Goal: Task Accomplishment & Management: Use online tool/utility

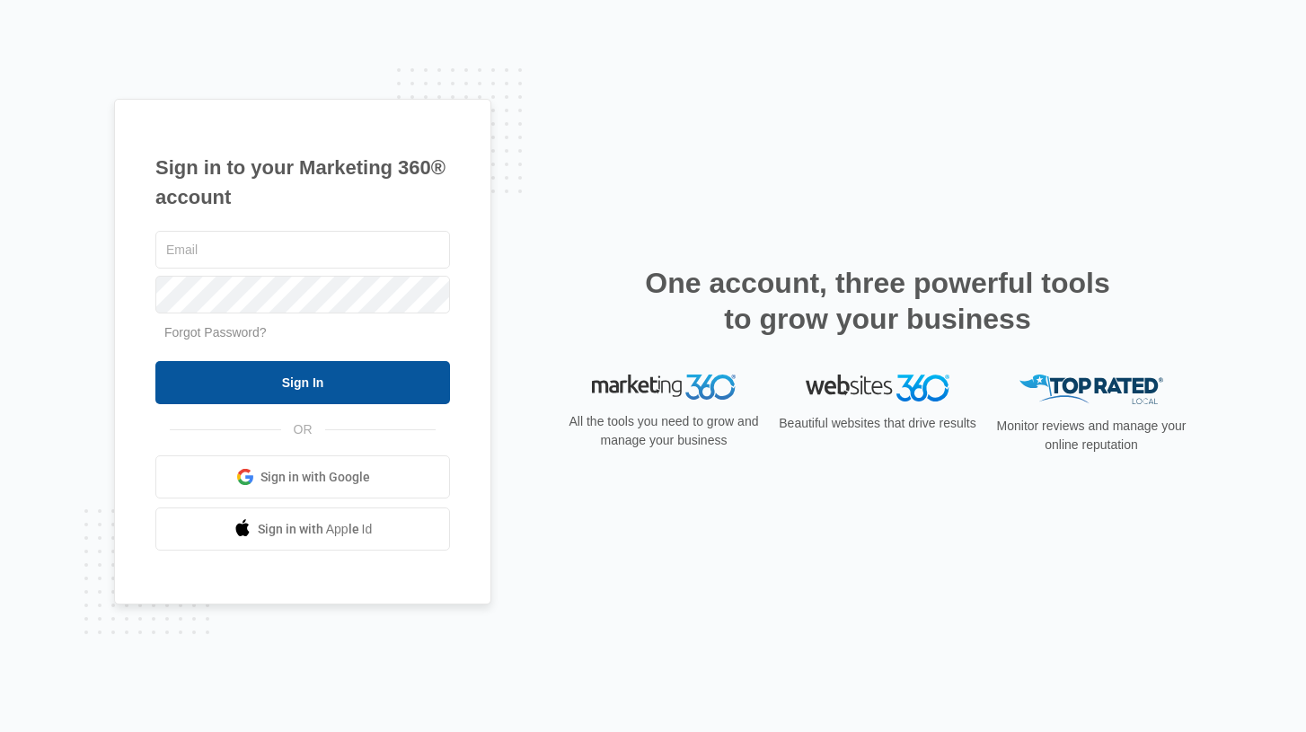
type input "[EMAIL_ADDRESS][DOMAIN_NAME]"
click at [348, 383] on input "Sign In" at bounding box center [302, 382] width 295 height 43
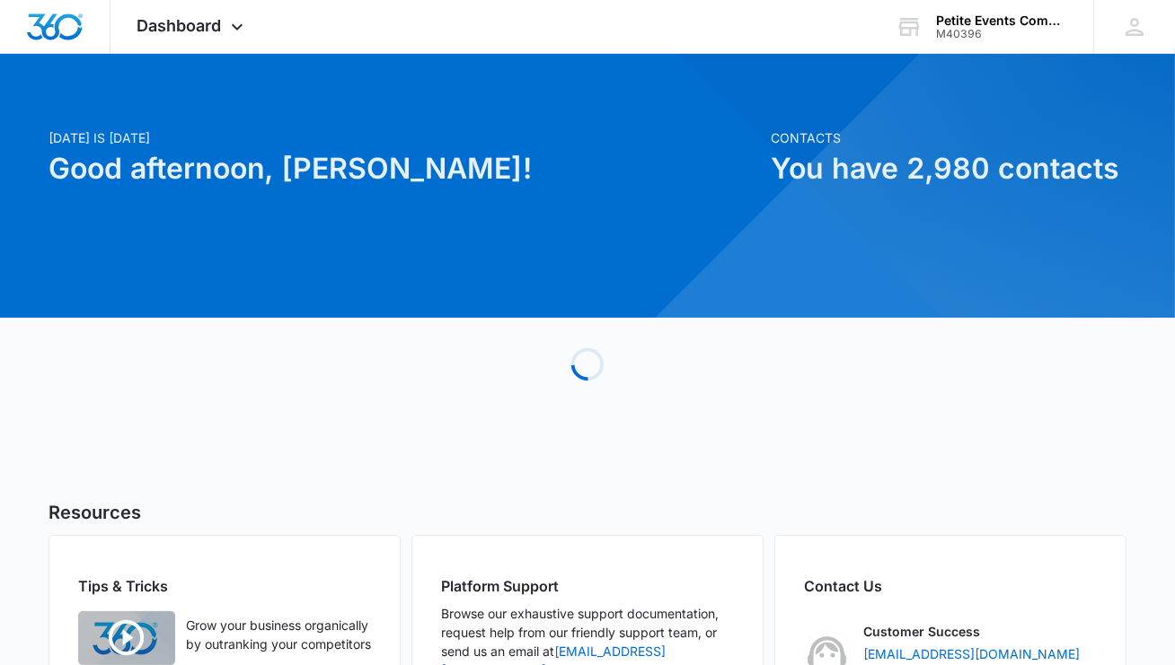
scroll to position [6, 0]
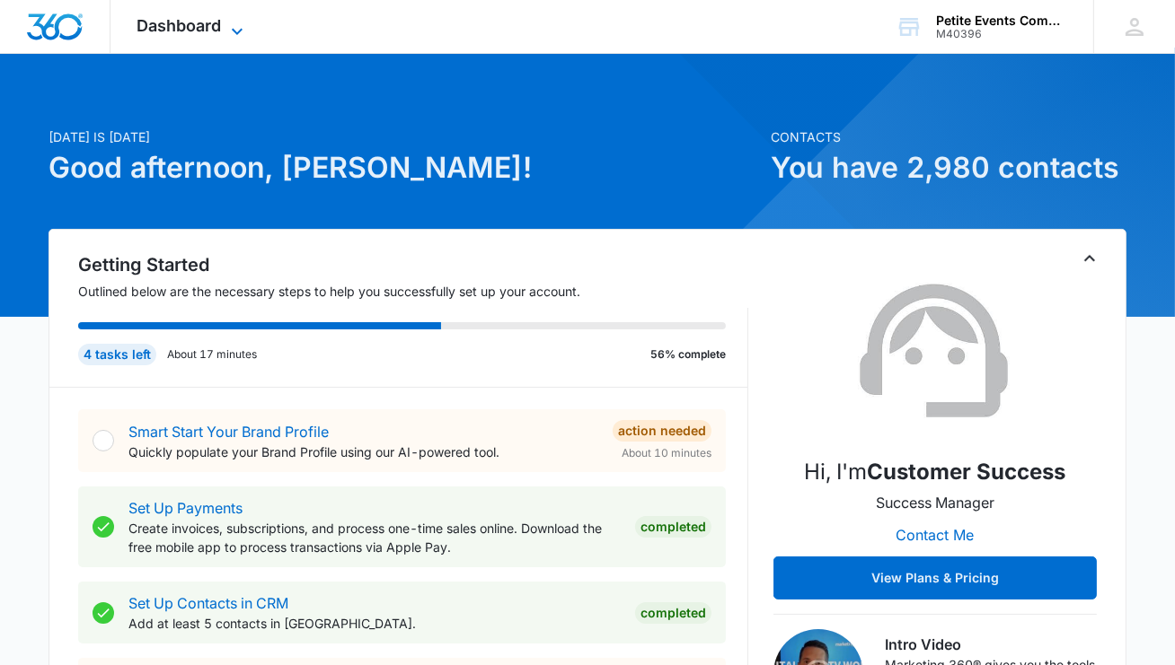
click at [231, 26] on icon at bounding box center [237, 32] width 22 height 22
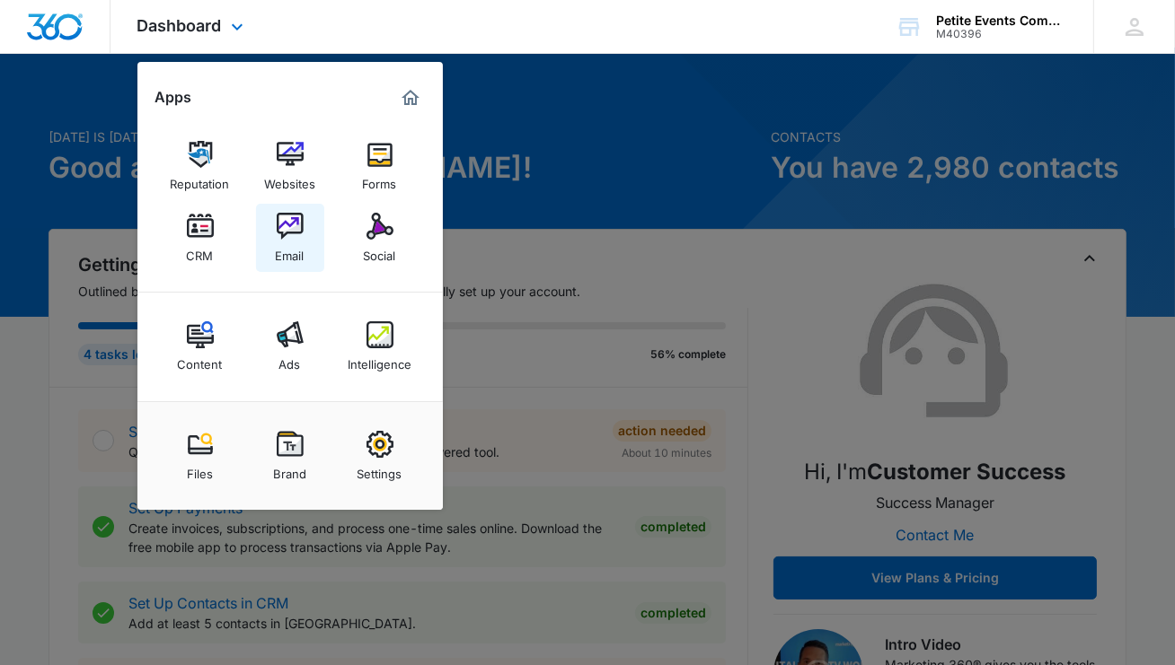
click at [290, 216] on img at bounding box center [290, 226] width 27 height 27
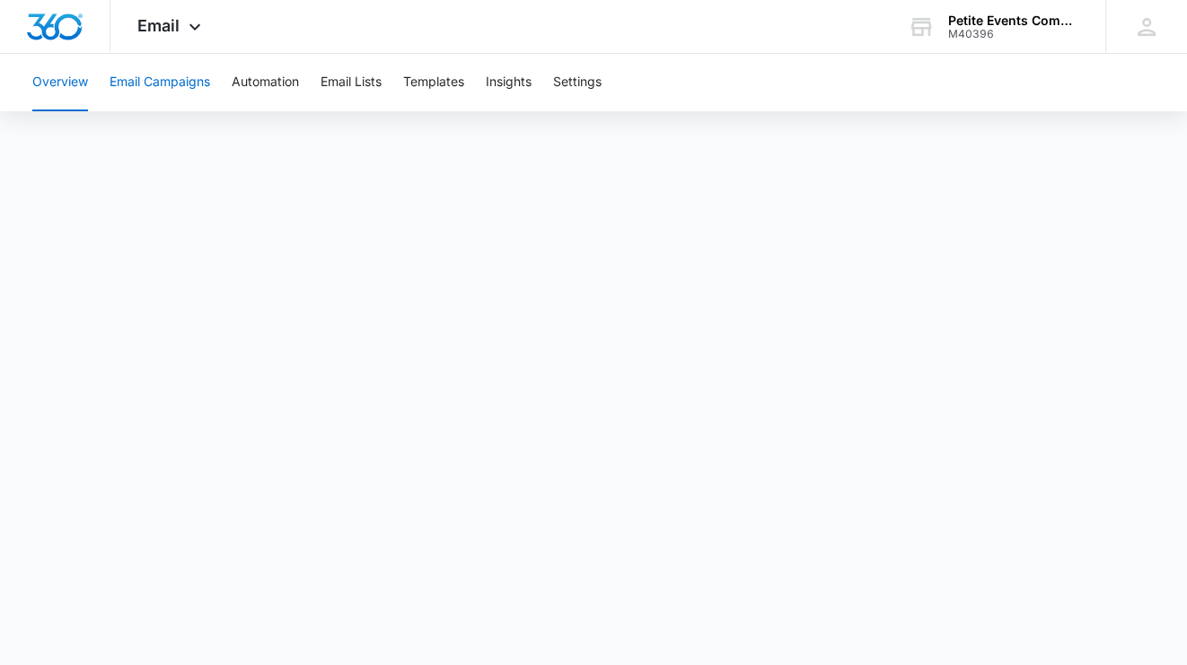
click at [175, 94] on button "Email Campaigns" at bounding box center [160, 82] width 101 height 57
click at [371, 80] on button "Email Lists" at bounding box center [351, 82] width 61 height 57
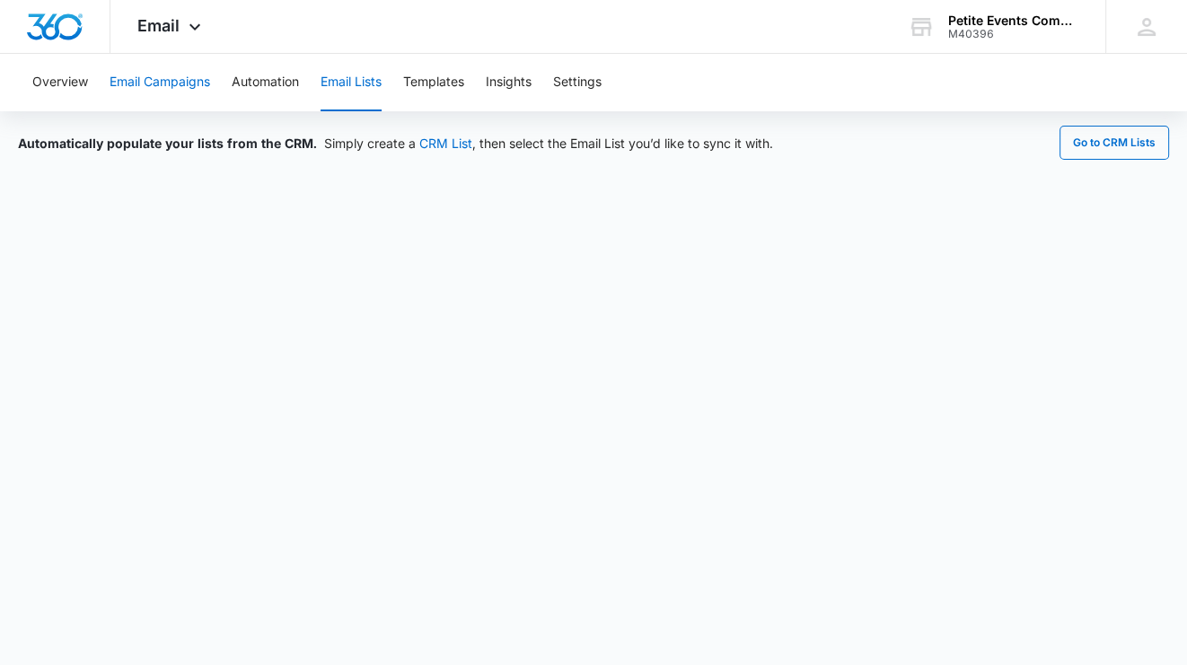
click at [194, 85] on button "Email Campaigns" at bounding box center [160, 82] width 101 height 57
